Goal: Task Accomplishment & Management: Manage account settings

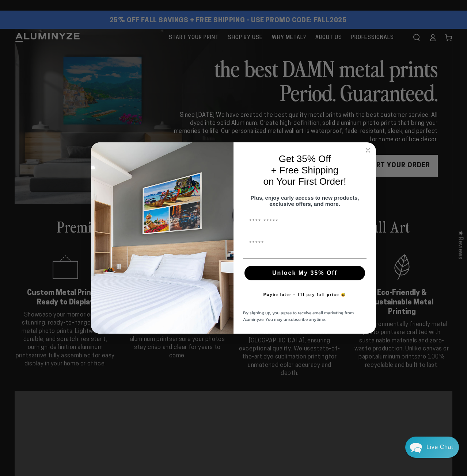
click at [367, 146] on circle "Close dialog" at bounding box center [368, 150] width 8 height 8
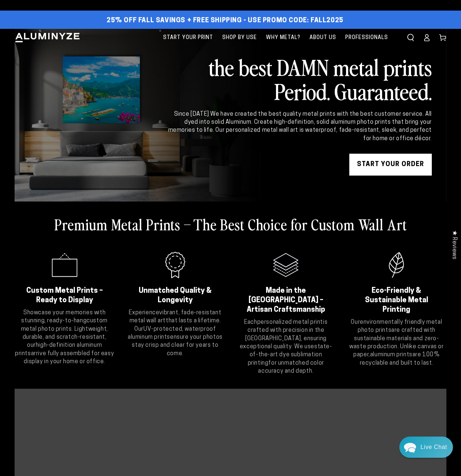
click at [426, 40] on icon at bounding box center [426, 37] width 7 height 7
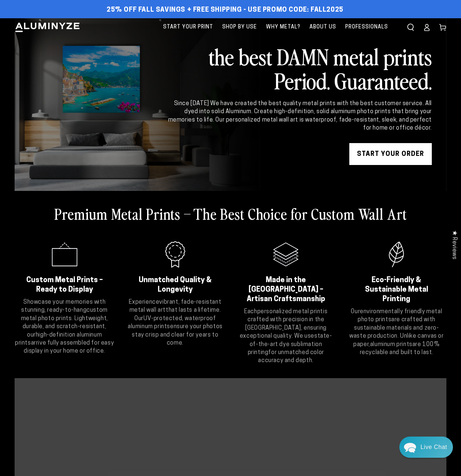
click at [431, 26] on icon at bounding box center [426, 27] width 7 height 7
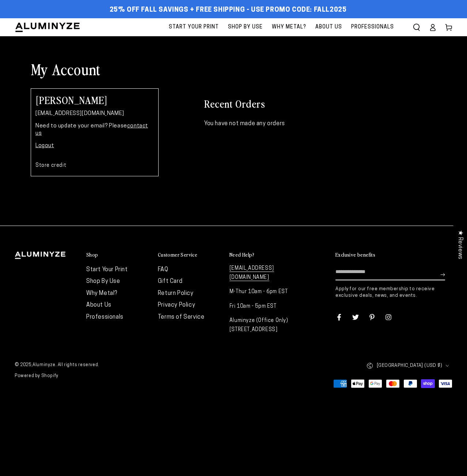
click at [42, 143] on link "Logout" at bounding box center [44, 145] width 19 height 5
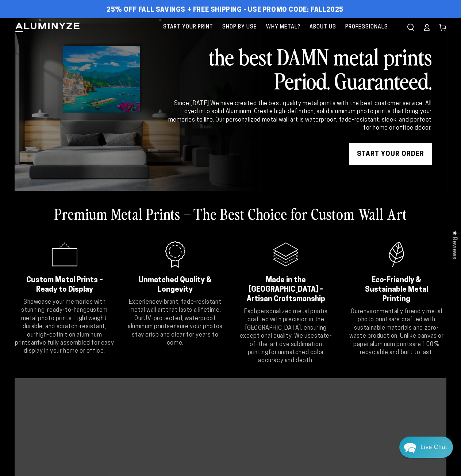
click at [428, 27] on icon at bounding box center [426, 27] width 7 height 7
click at [428, 31] on icon at bounding box center [427, 29] width 5 height 3
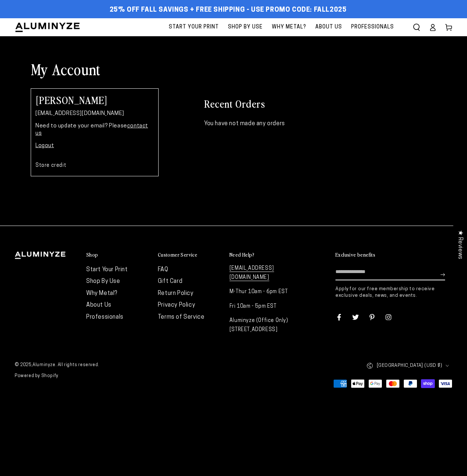
click at [43, 143] on link "Logout" at bounding box center [44, 145] width 19 height 5
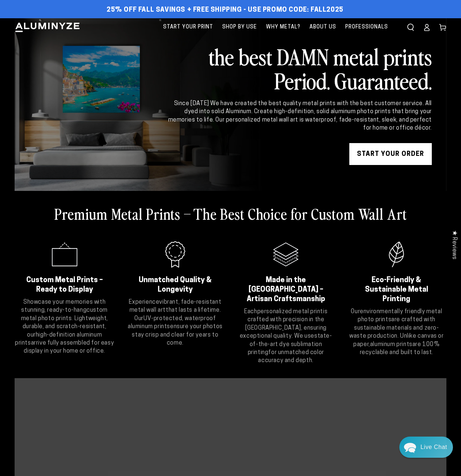
click at [423, 25] on icon at bounding box center [426, 27] width 7 height 7
